Goal: Navigation & Orientation: Find specific page/section

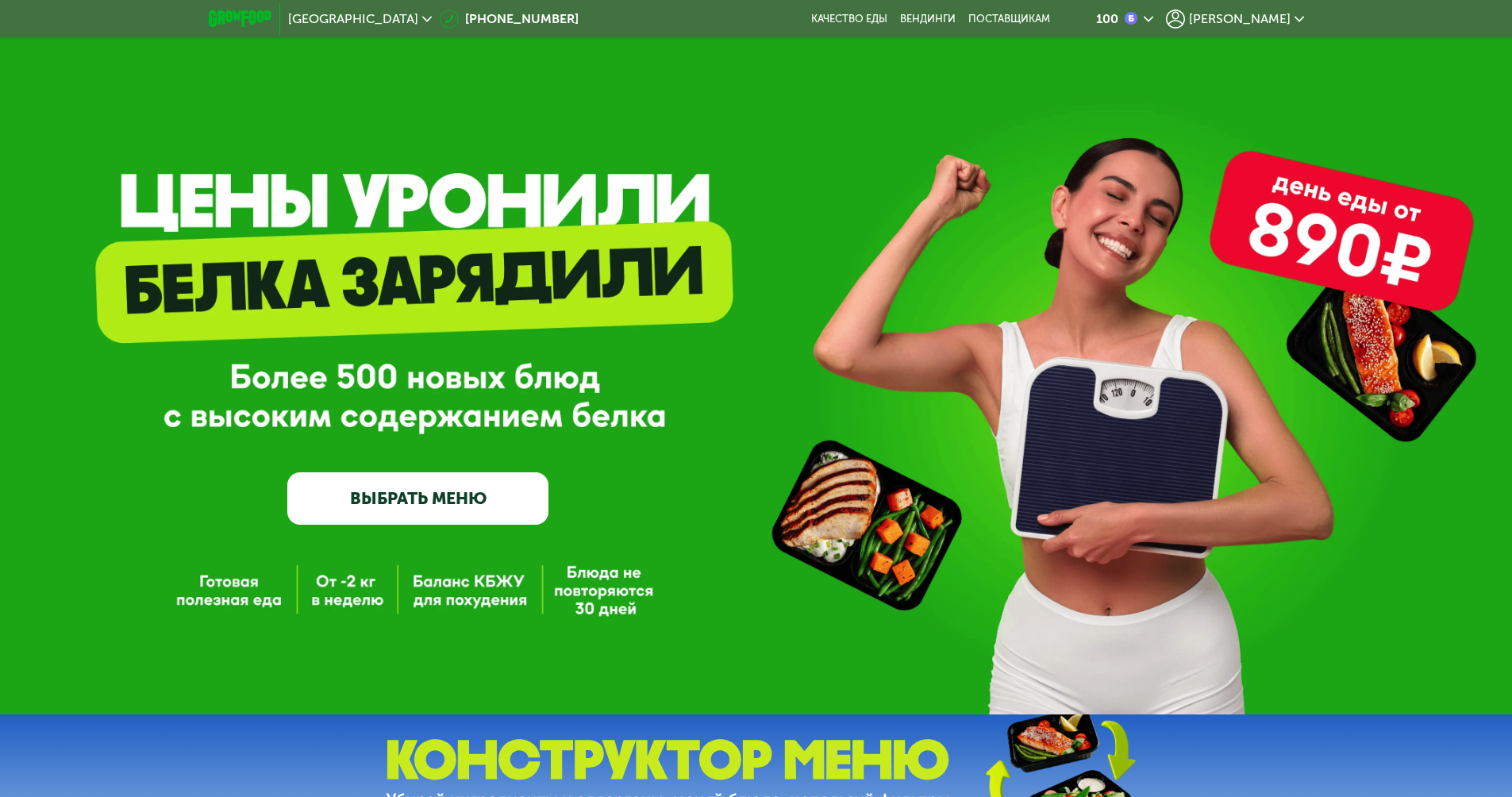
click at [345, 16] on span "Санкт-Петербург" at bounding box center [353, 18] width 130 height 12
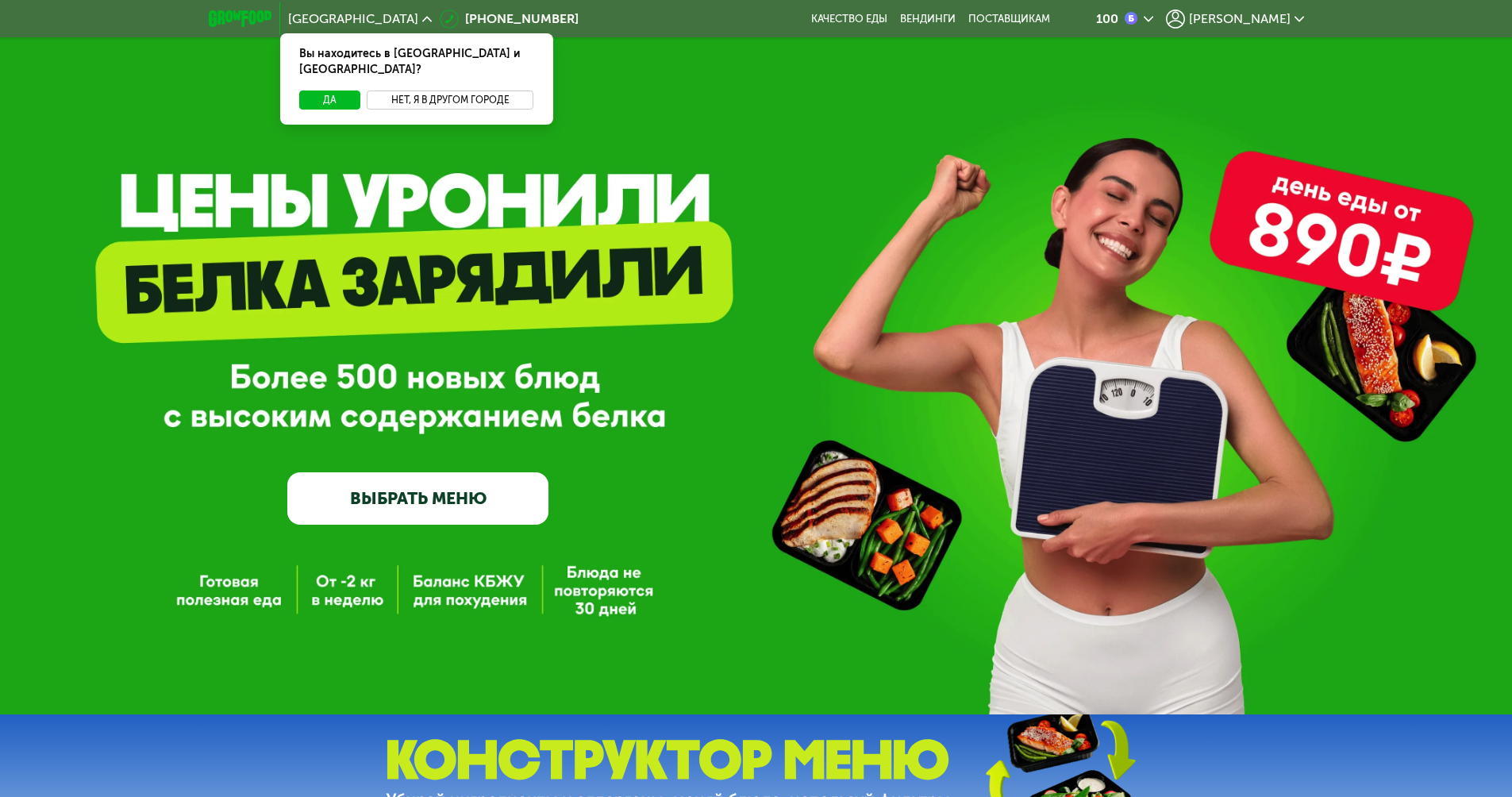
click at [446, 90] on button "Нет, я в другом городе" at bounding box center [450, 100] width 167 height 19
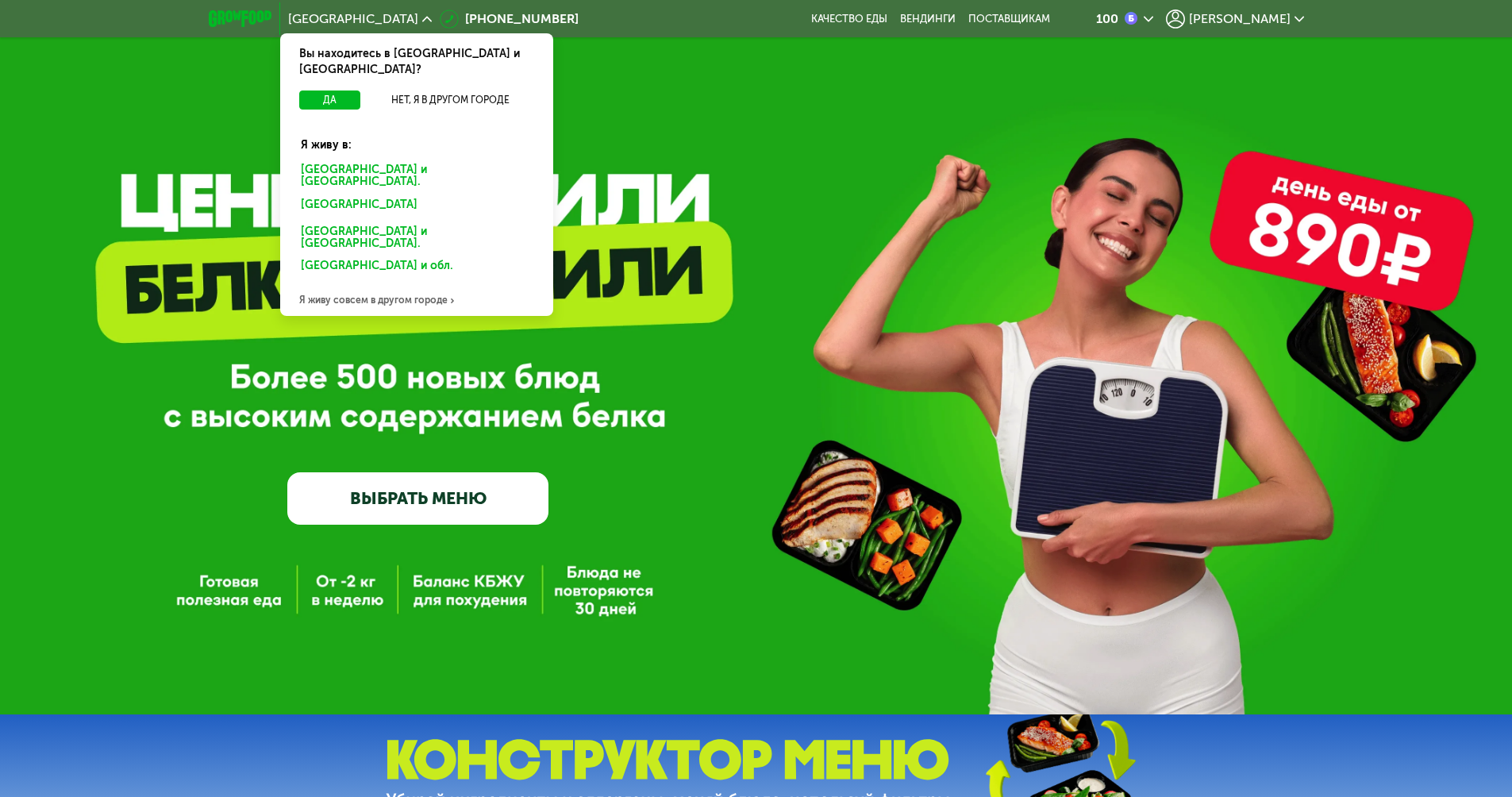
click at [357, 195] on div "Москве и обл." at bounding box center [413, 207] width 248 height 26
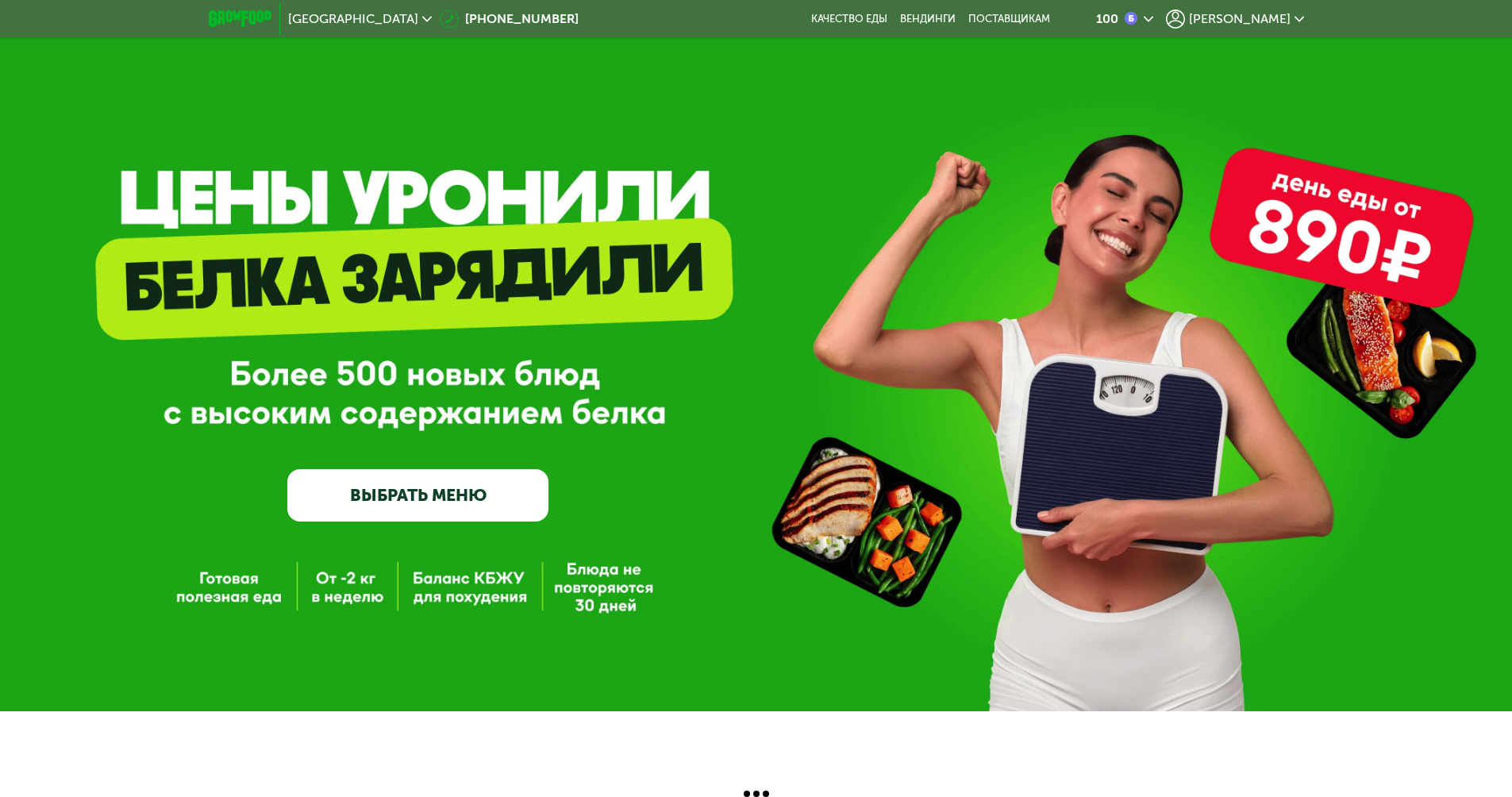
scroll to position [9, 0]
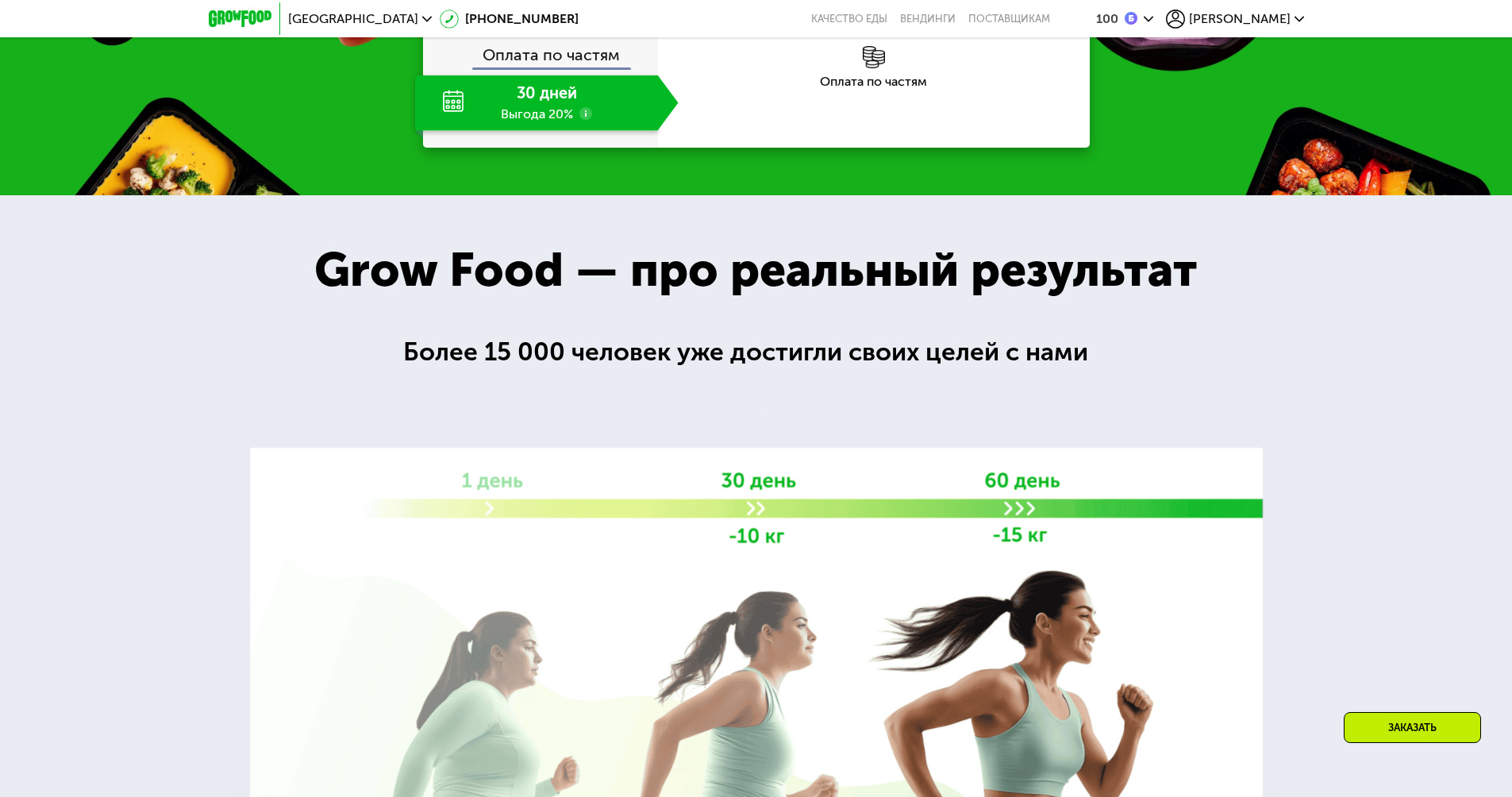
scroll to position [1428, 0]
